Goal: Task Accomplishment & Management: Manage account settings

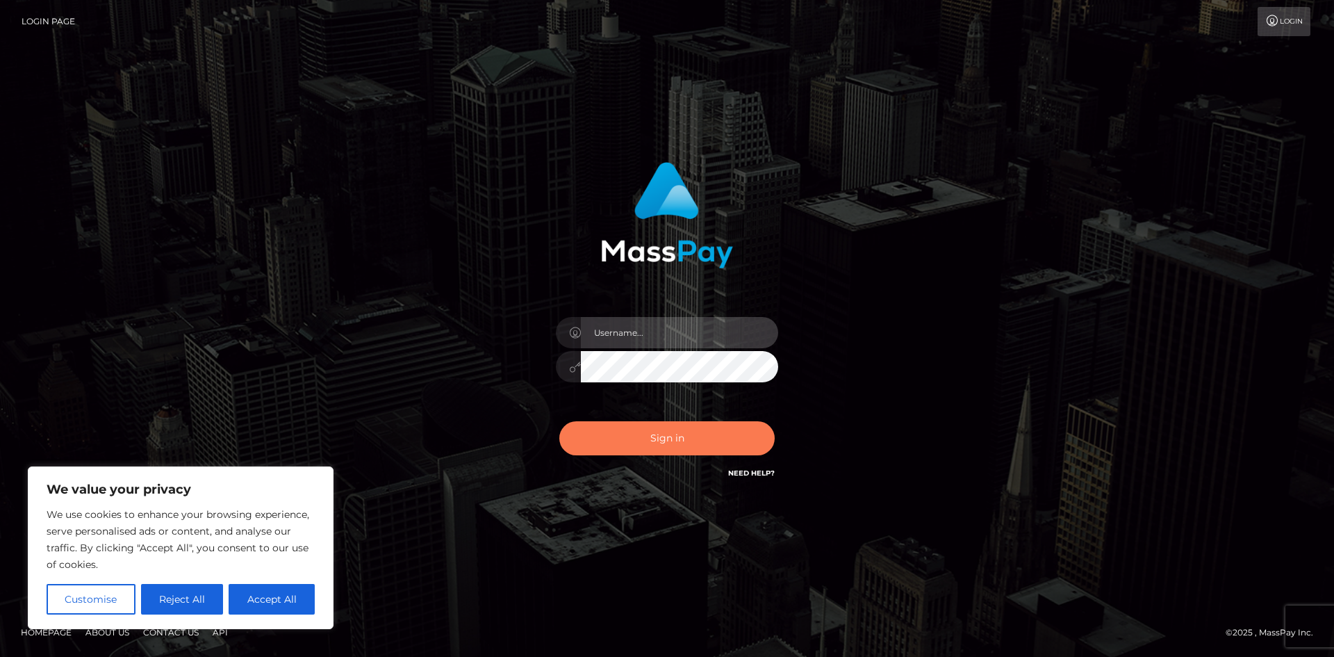
type input "hello.feetfinder"
click at [679, 439] on button "Sign in" at bounding box center [666, 438] width 215 height 34
type input "hello.feetfinder"
click at [698, 432] on button "Sign in" at bounding box center [666, 438] width 215 height 34
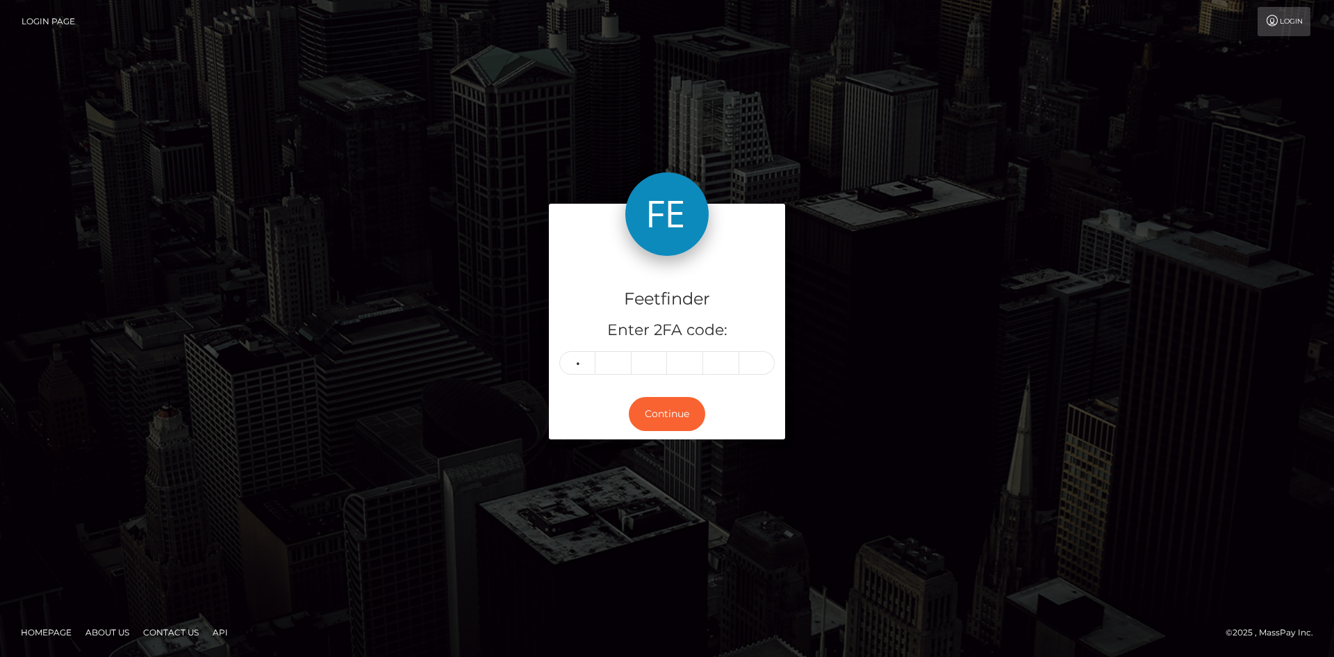
type input "9"
type input "5"
type input "3"
type input "1"
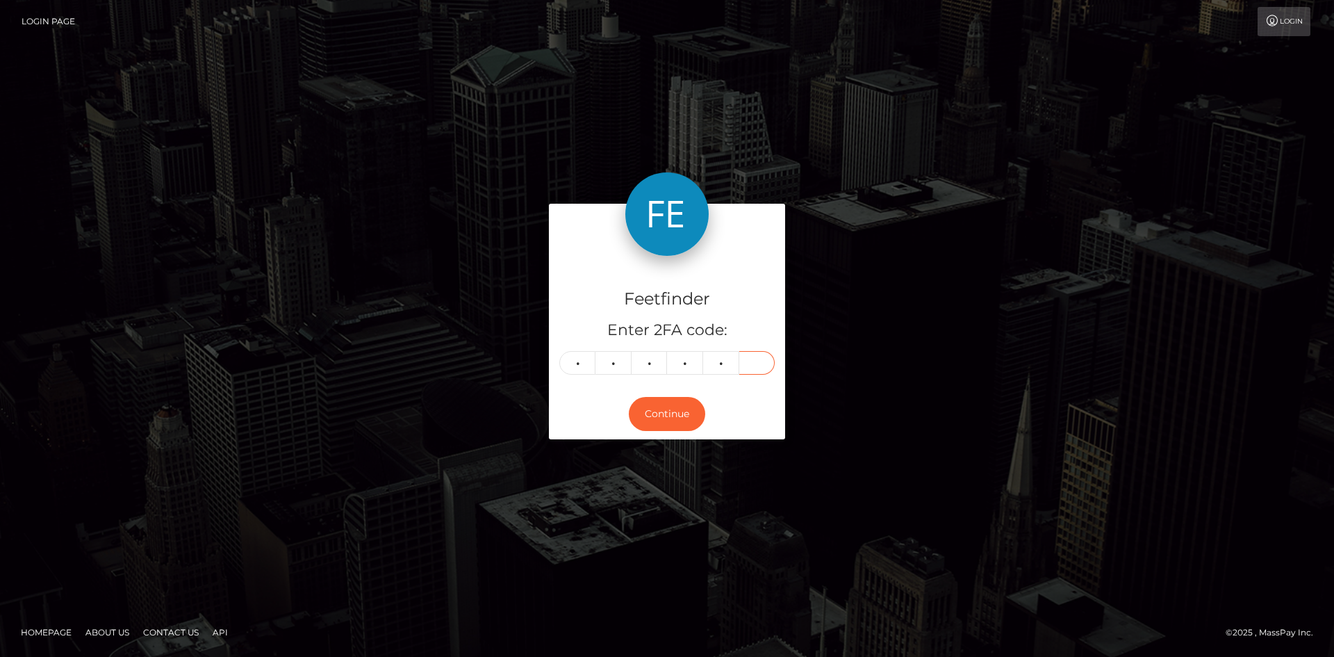
type input "3"
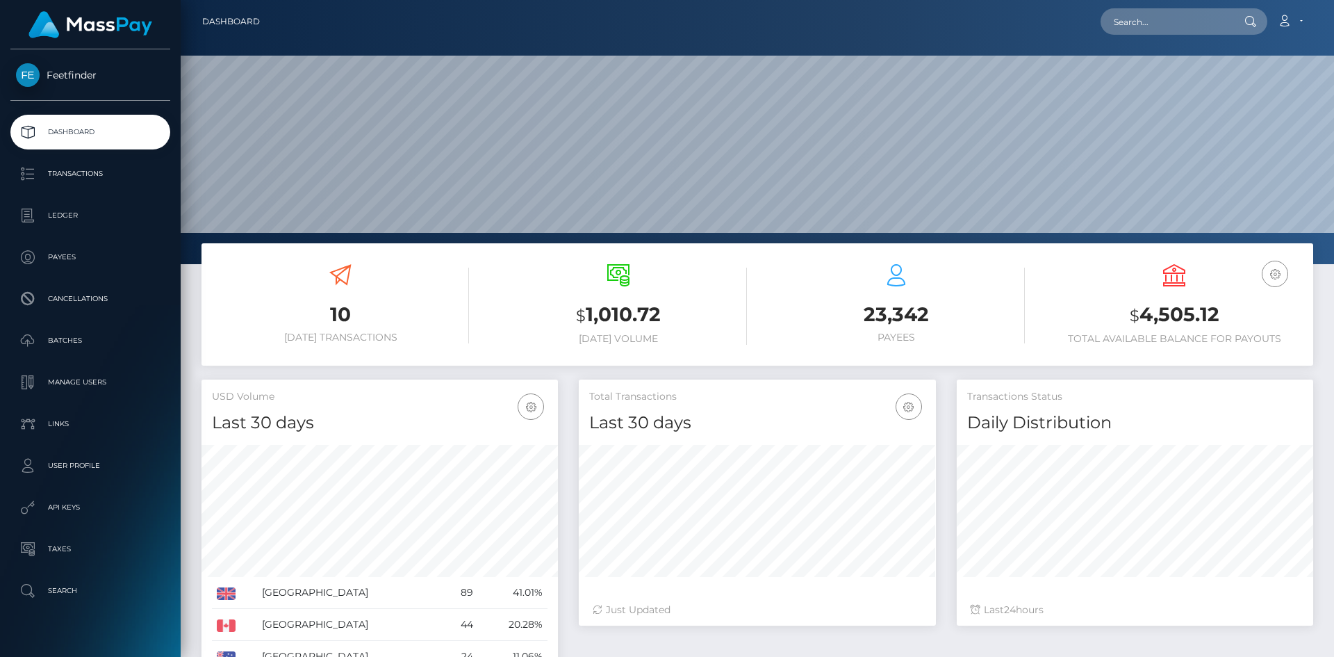
scroll to position [247, 357]
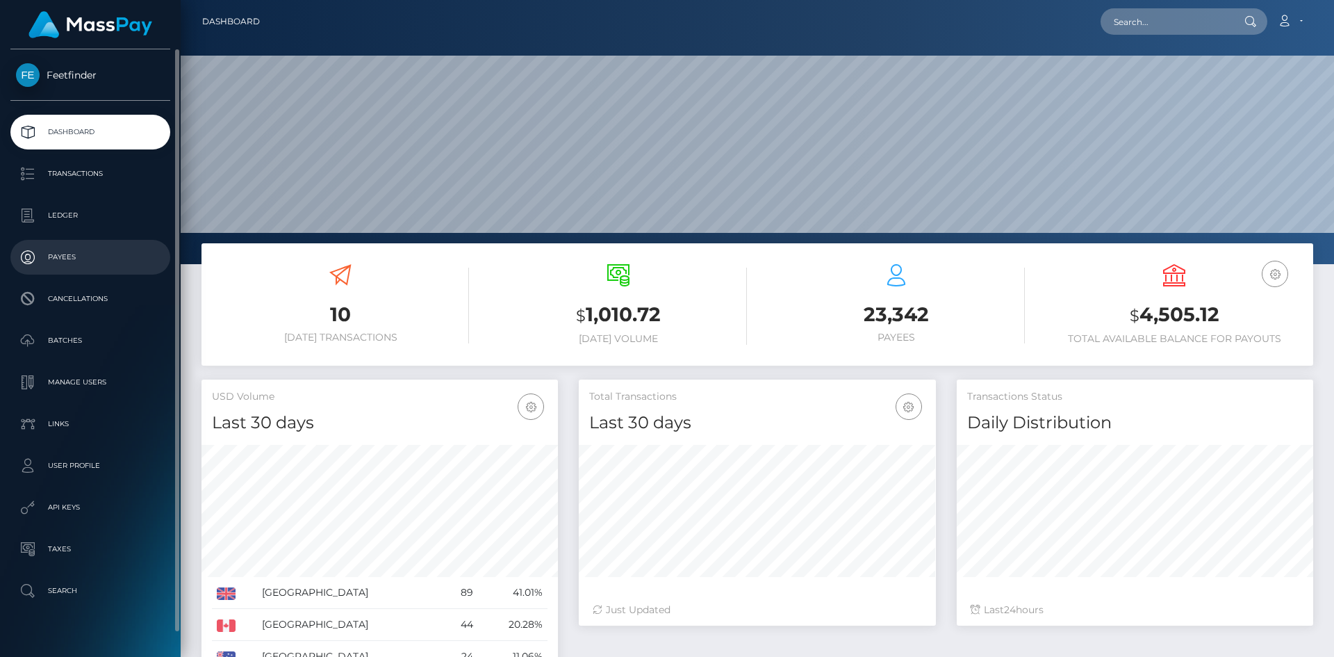
click at [64, 268] on p "Payees" at bounding box center [90, 257] width 149 height 21
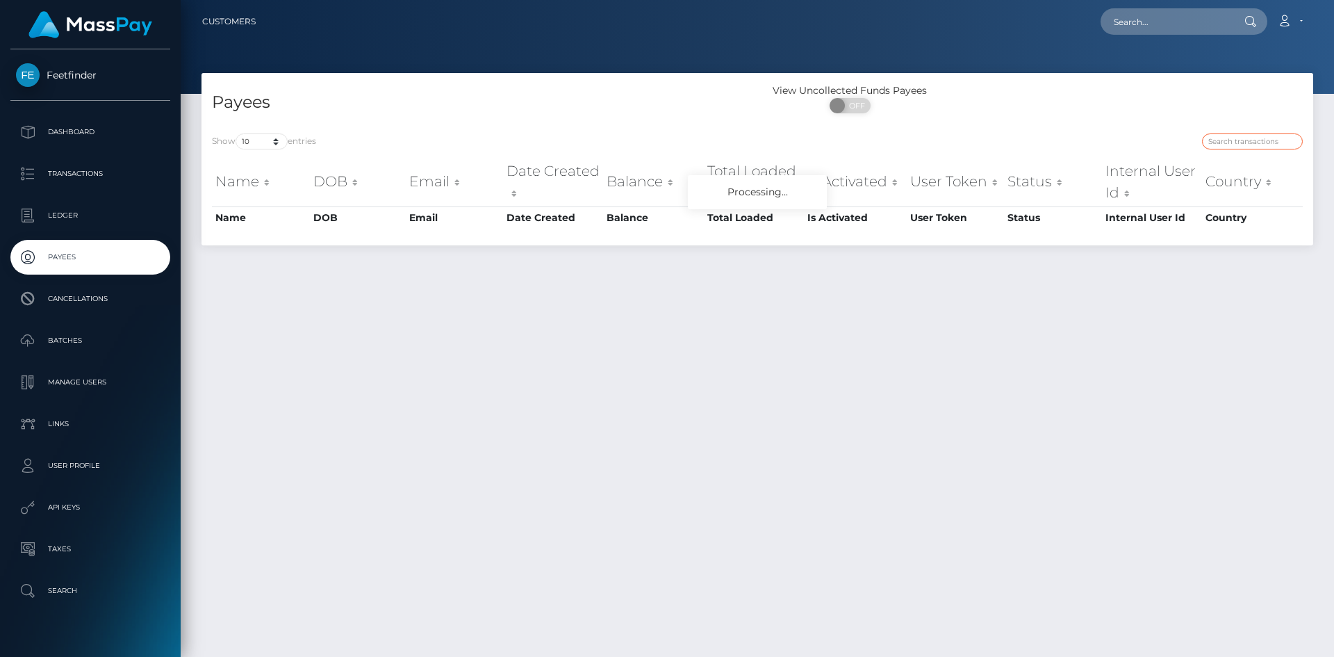
click at [1238, 144] on input "search" at bounding box center [1252, 141] width 101 height 16
paste input "ae0b8f82-7970-11f0-9703-0266f44cc279"
type input "ae0b8f82-7970-11f0-9703-0266f44cc279"
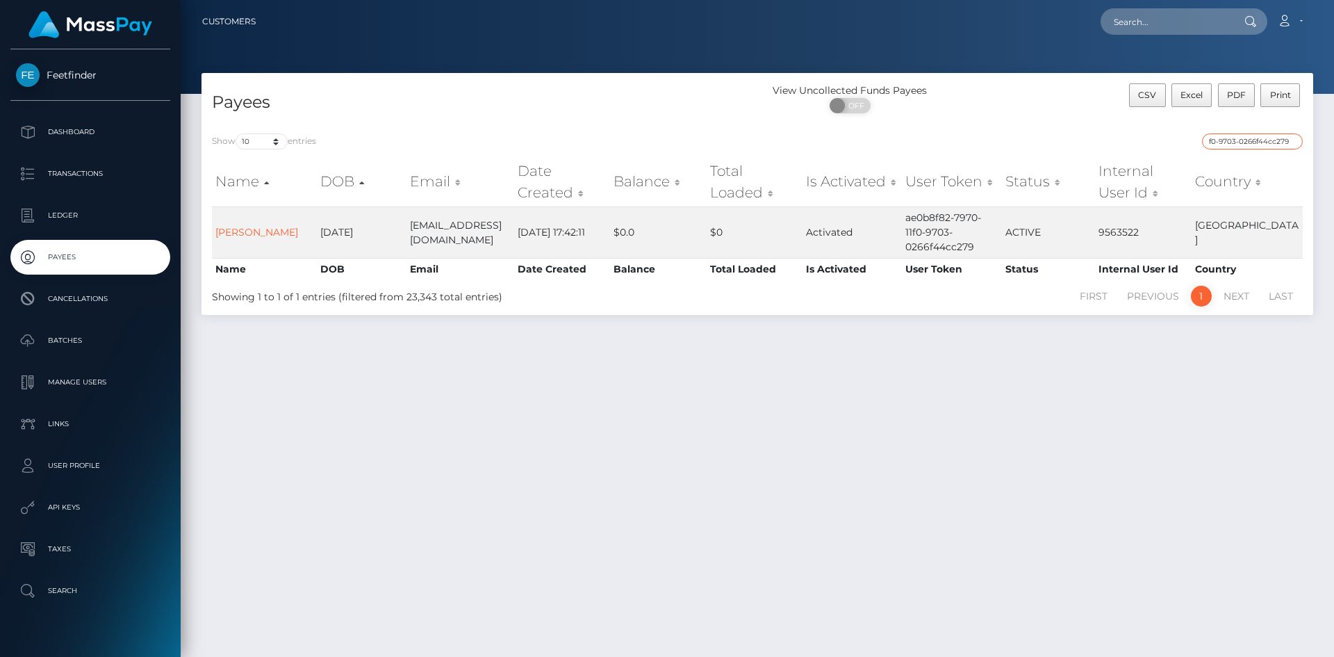
scroll to position [0, 0]
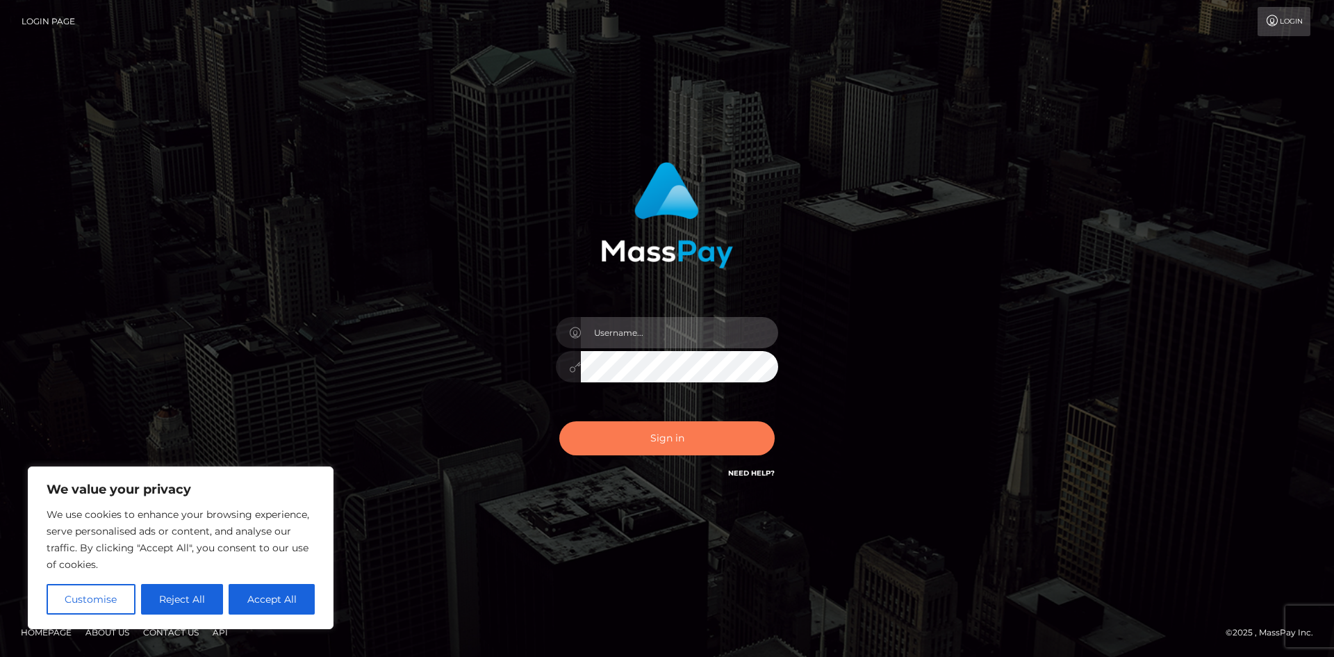
type input "hello.feetfinder"
click at [649, 441] on button "Sign in" at bounding box center [666, 438] width 215 height 34
type input "hello.feetfinder"
click at [667, 429] on button "Sign in" at bounding box center [666, 438] width 215 height 34
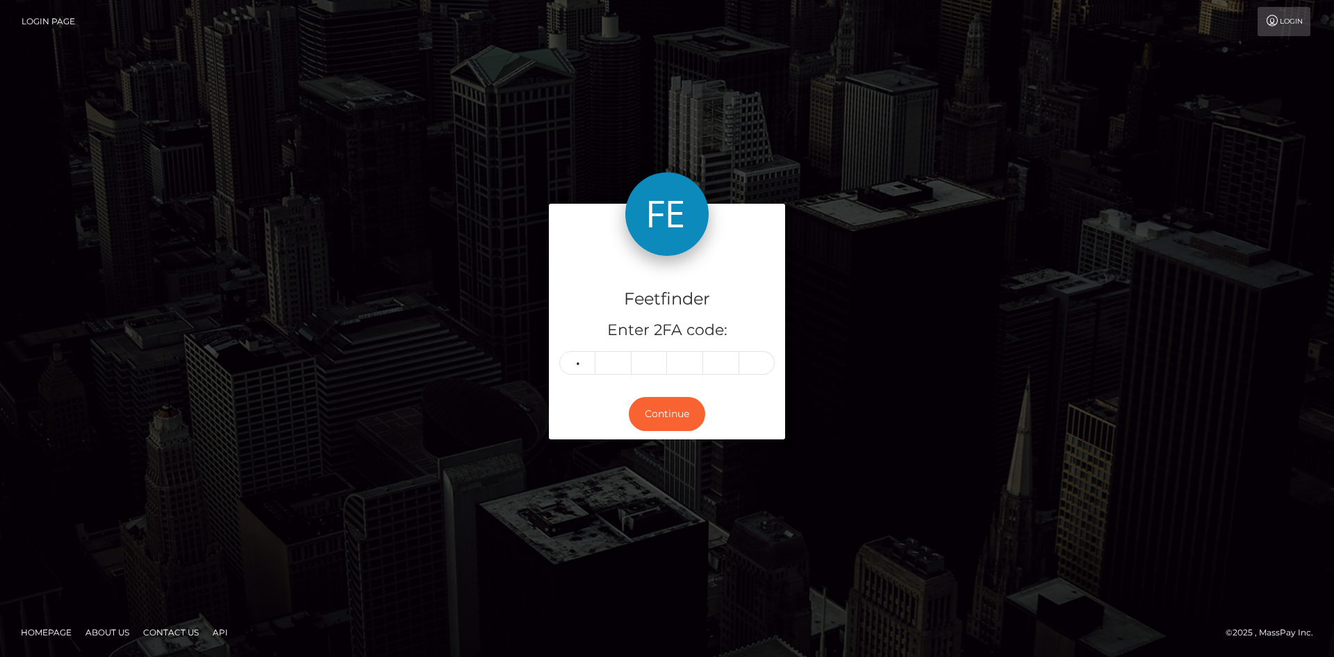
type input "2"
type input "4"
type input "7"
type input "6"
type input "7"
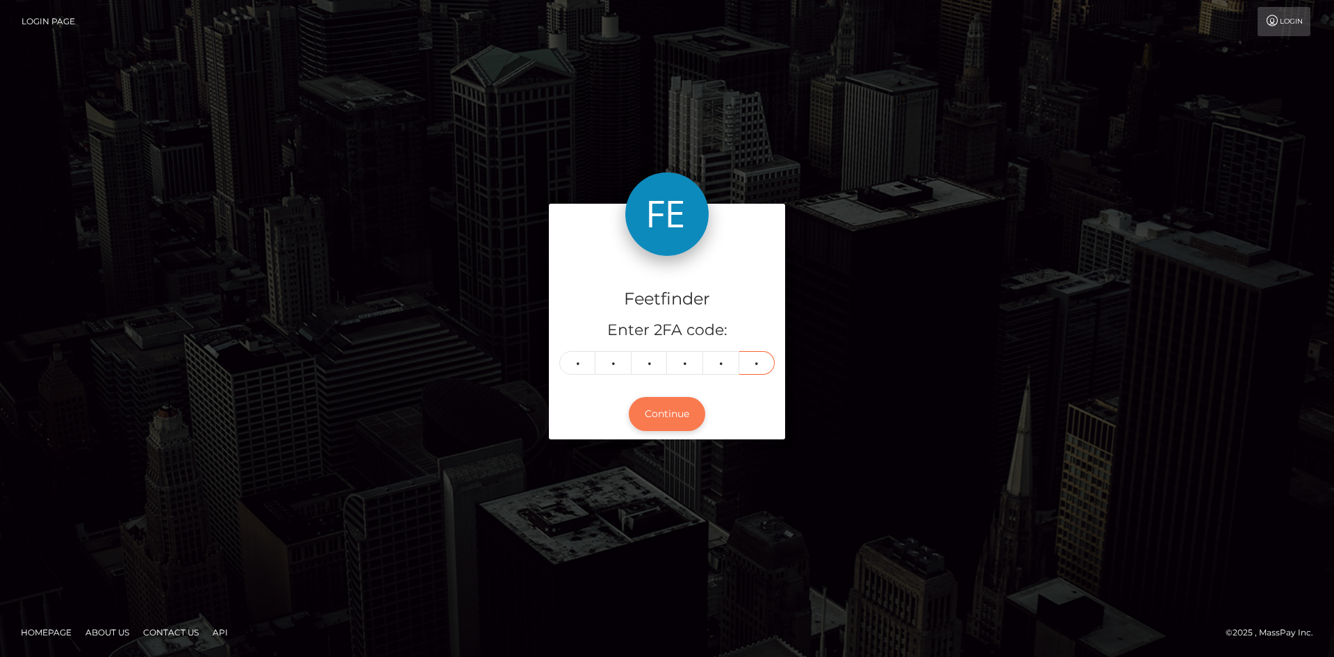
type input "3"
click at [664, 413] on button "Continue" at bounding box center [667, 414] width 76 height 34
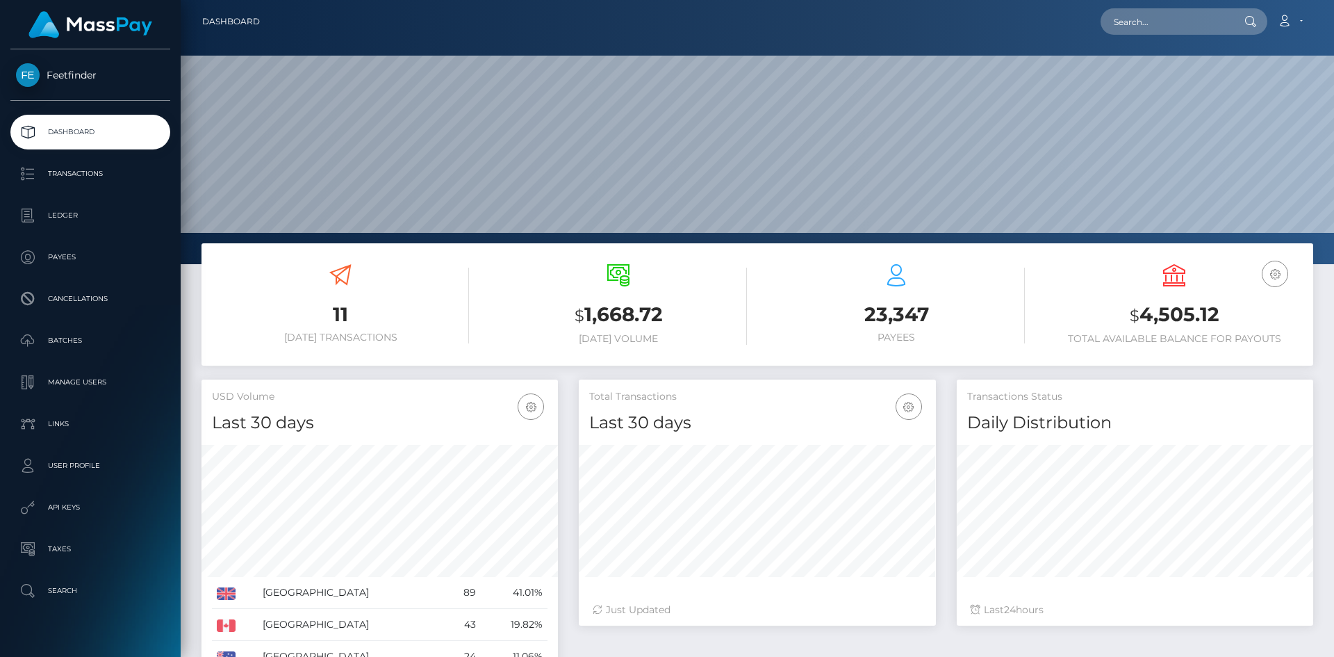
scroll to position [247, 357]
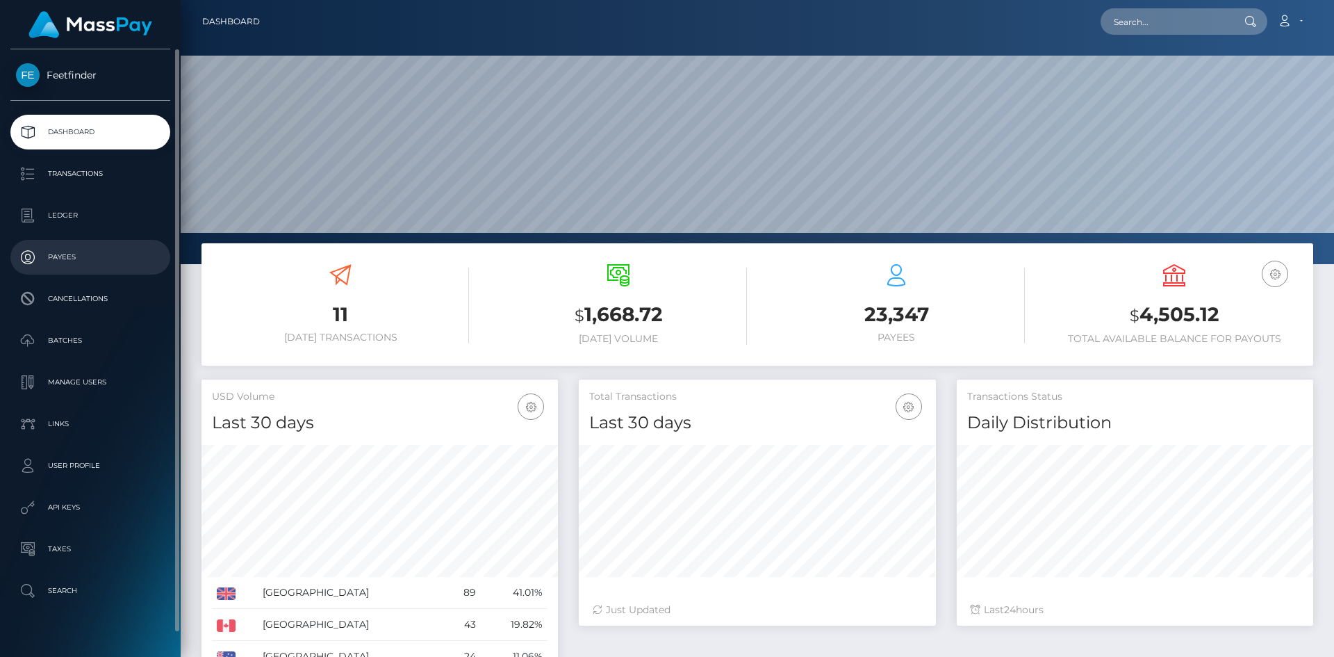
click at [85, 241] on link "Payees" at bounding box center [90, 257] width 160 height 35
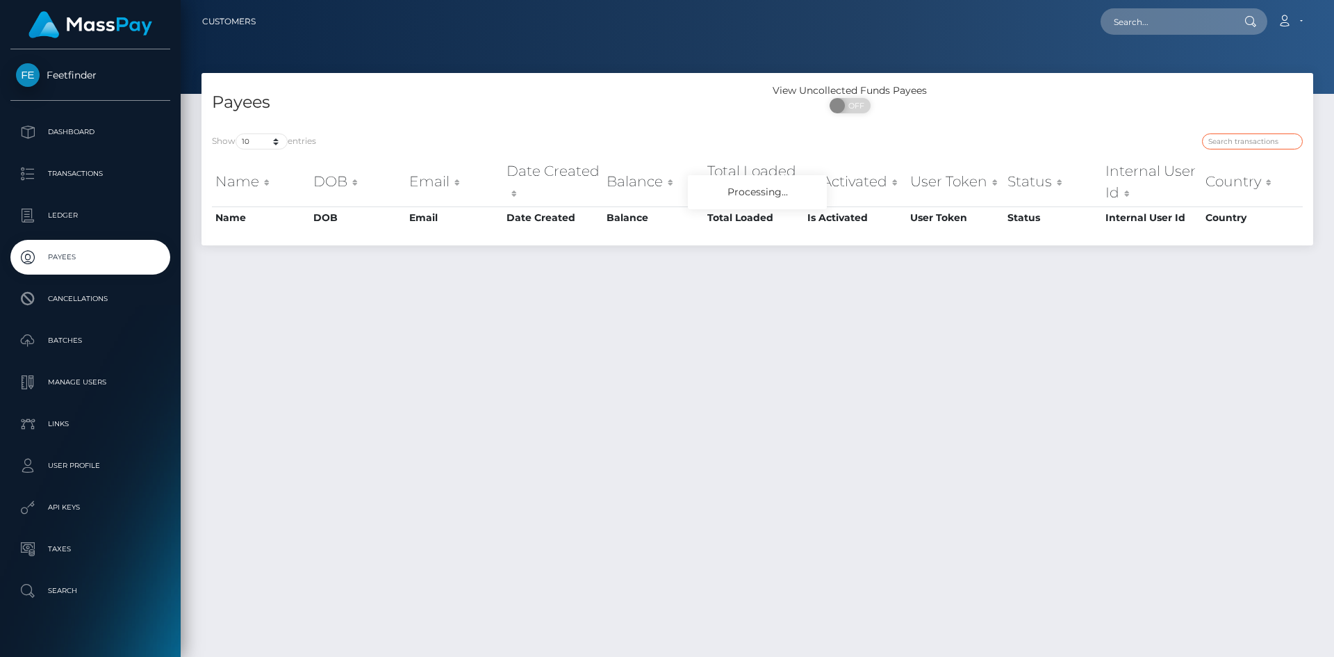
click at [1270, 143] on input "search" at bounding box center [1252, 141] width 101 height 16
paste input "dbce7c40-6208-11f0-b1fb-02a8c2768cb9"
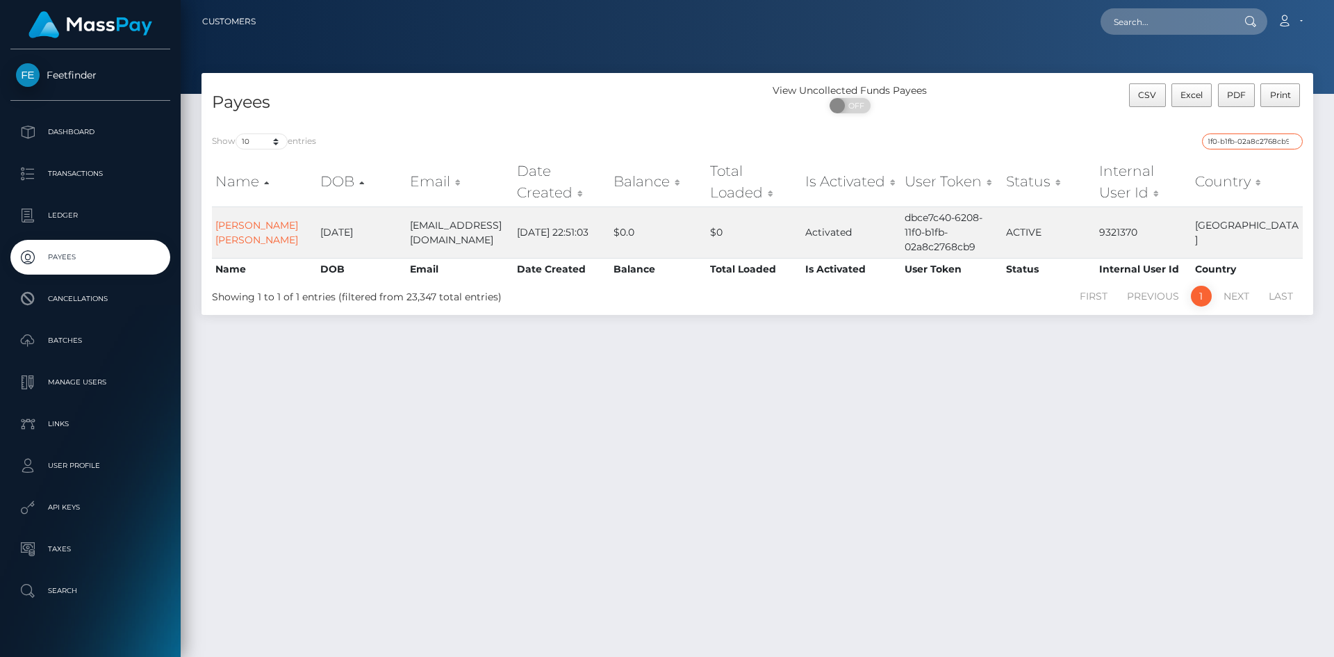
type input "dbce7c40-6208-11f0-b1fb-02a8c2768cb9"
click at [1242, 148] on input "dbce7c40-6208-11f0-b1fb-02a8c2768cb9" at bounding box center [1252, 141] width 101 height 16
click at [1242, 143] on input "dbce7c40-6208-11f0-b1fb-02a8c2768cb9" at bounding box center [1252, 141] width 101 height 16
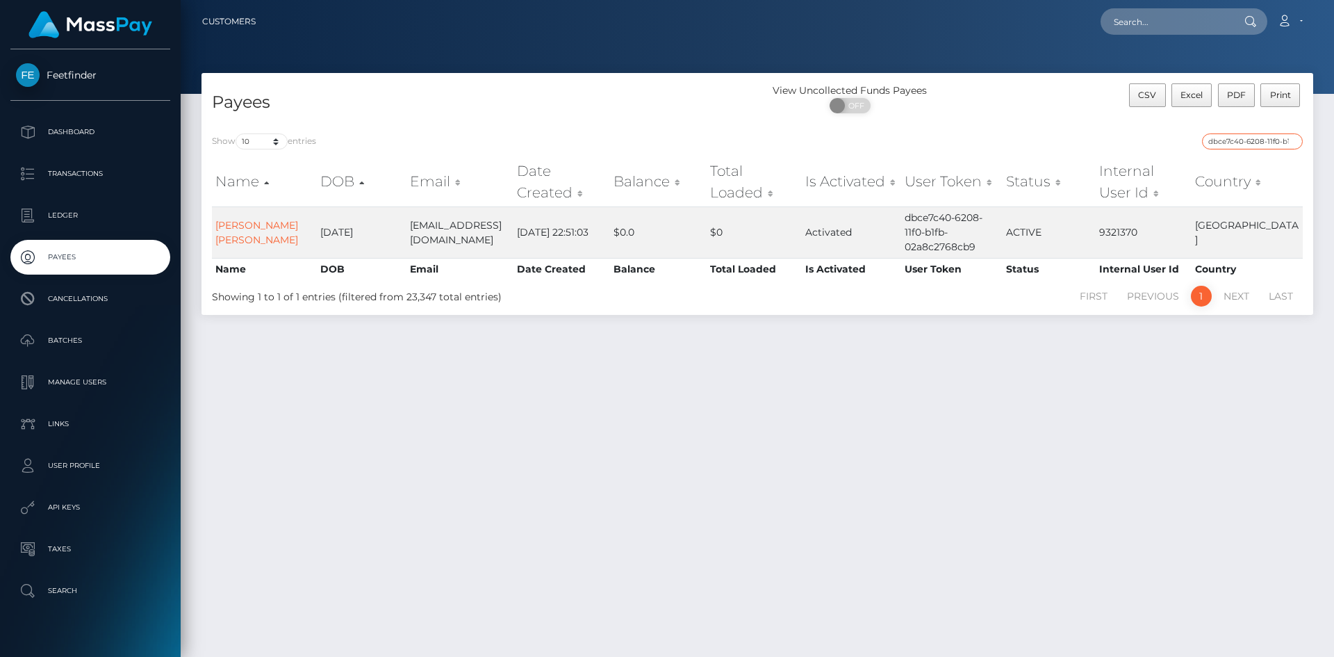
click at [1241, 141] on input "dbce7c40-6208-11f0-b1fb-02a8c2768cb9" at bounding box center [1252, 141] width 101 height 16
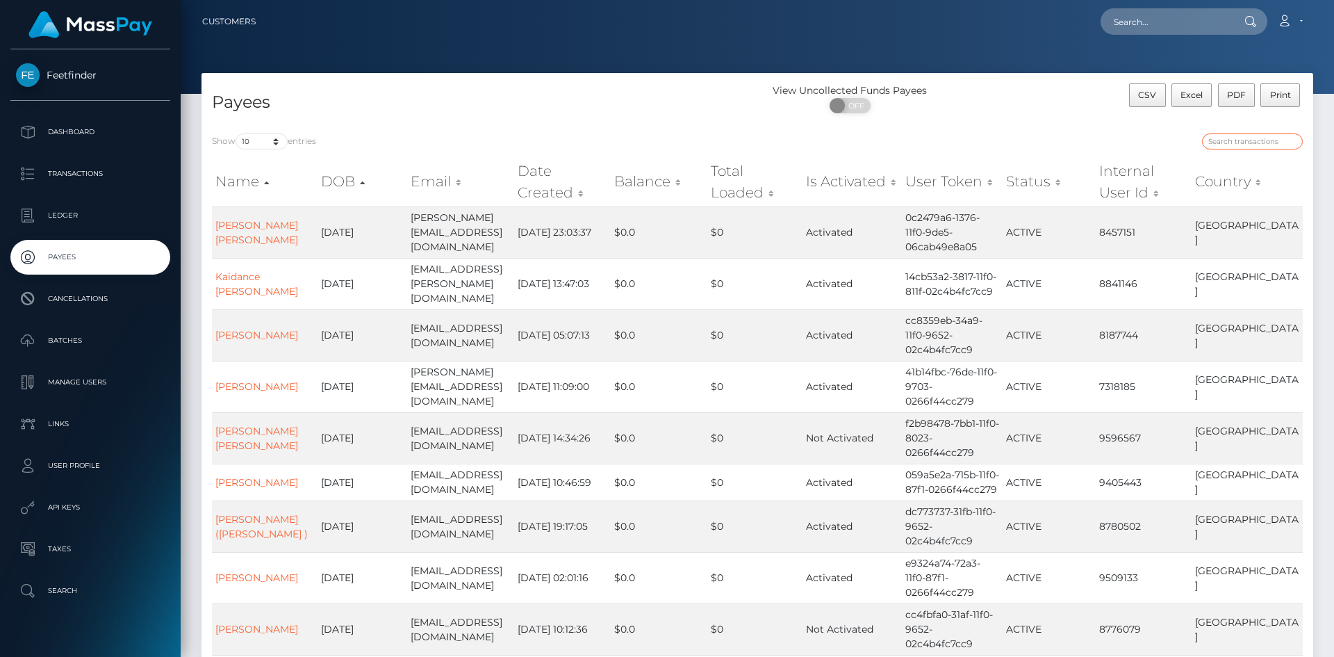
paste input "d13cec1a-7b87-11f0-8023-0266f44cc279"
type input "d13cec1a-7b87-11f0-8023-0266f44cc279"
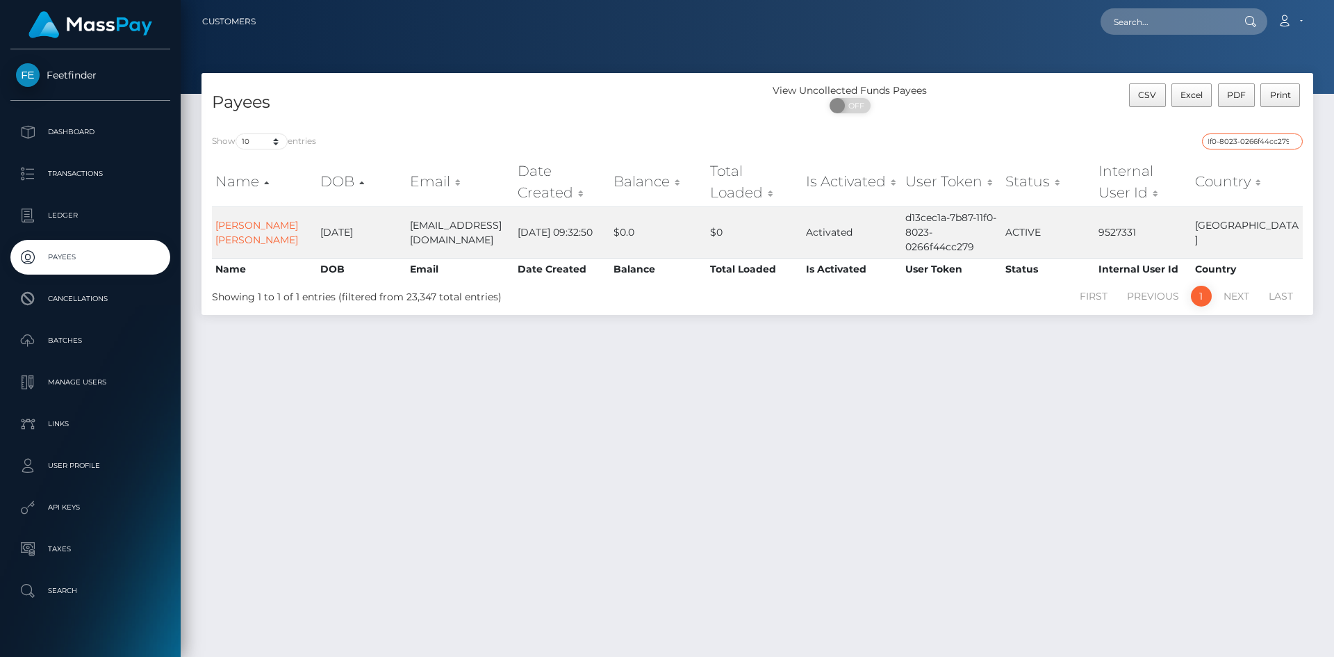
scroll to position [0, 0]
